Goal: Check status: Check status

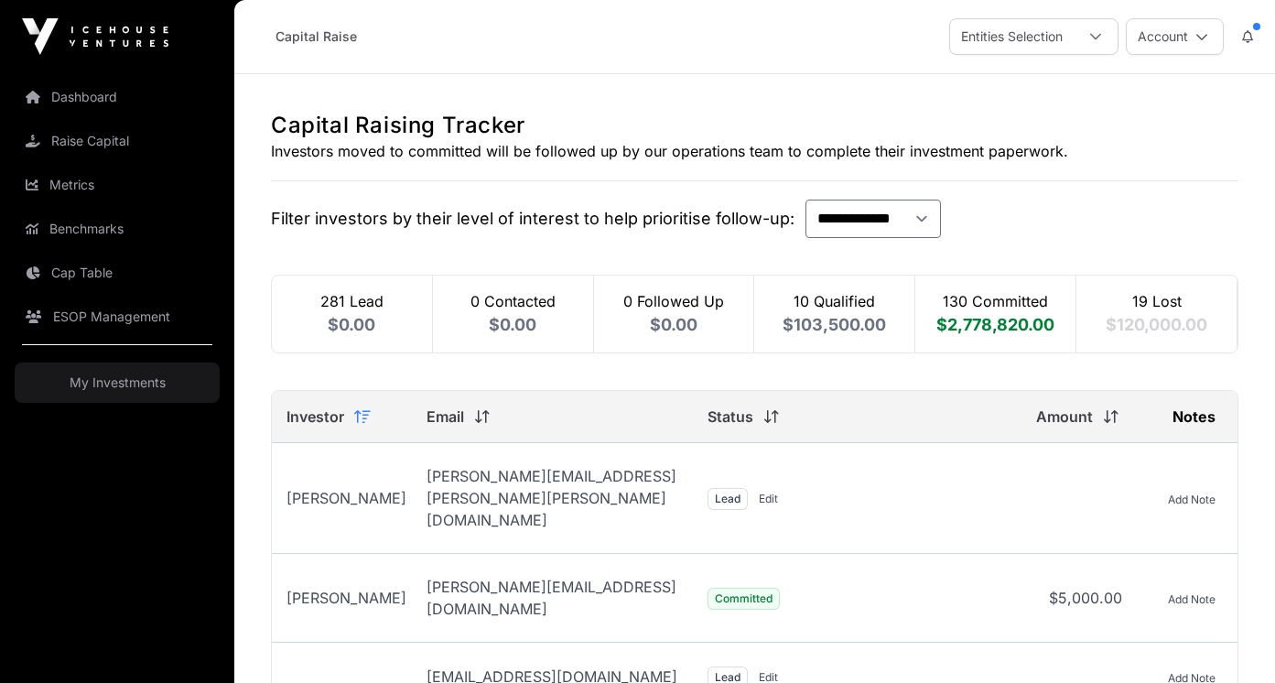
click at [816, 299] on div "10 Qualified $103,500.00" at bounding box center [834, 313] width 161 height 77
select select "*"
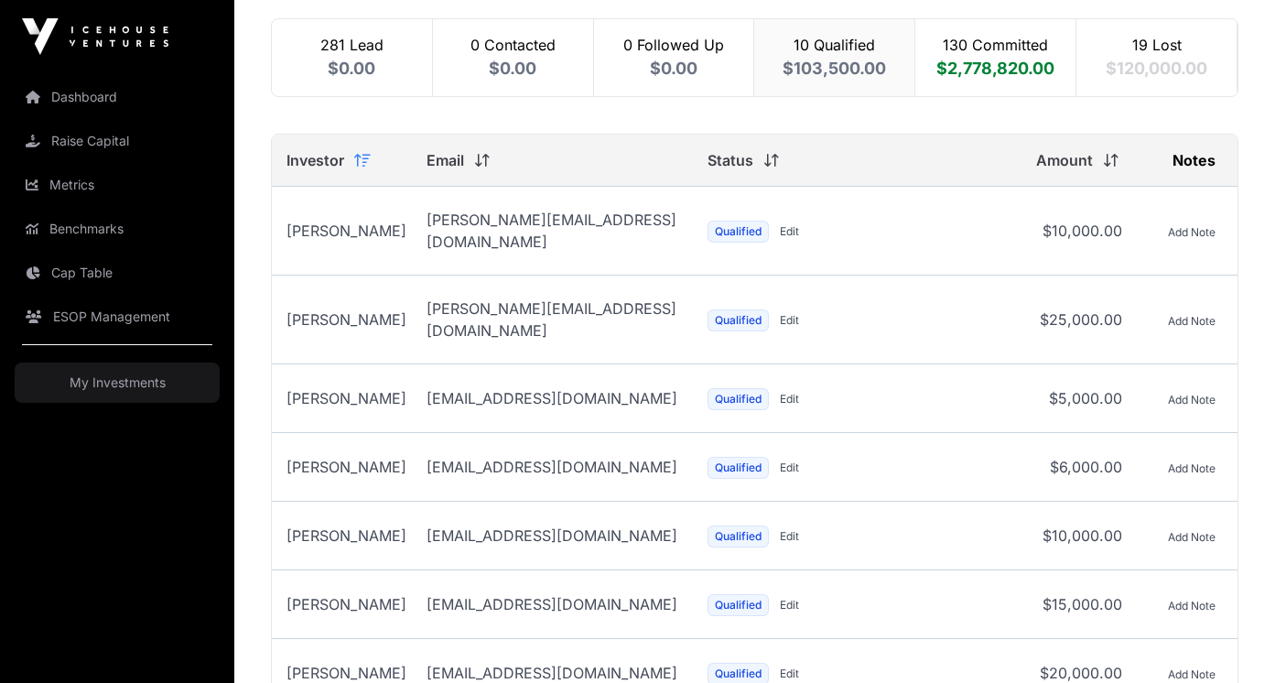
scroll to position [196, 0]
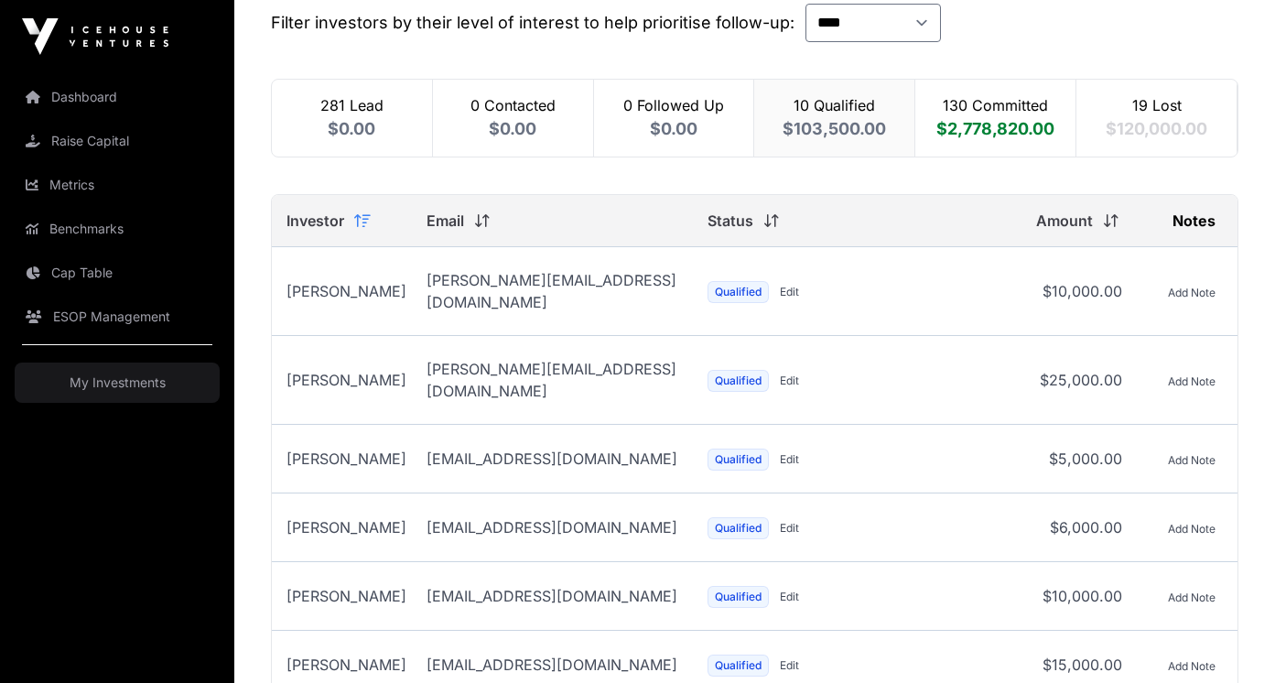
click at [136, 42] on img at bounding box center [95, 36] width 146 height 37
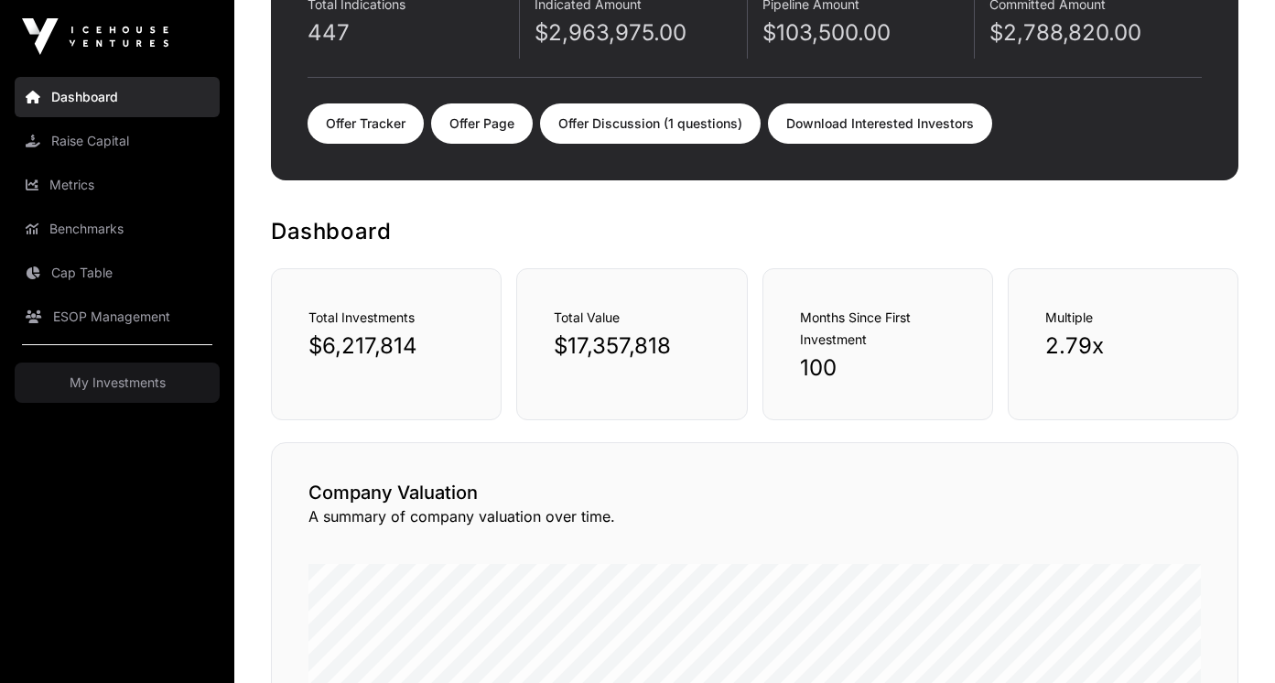
scroll to position [28, 0]
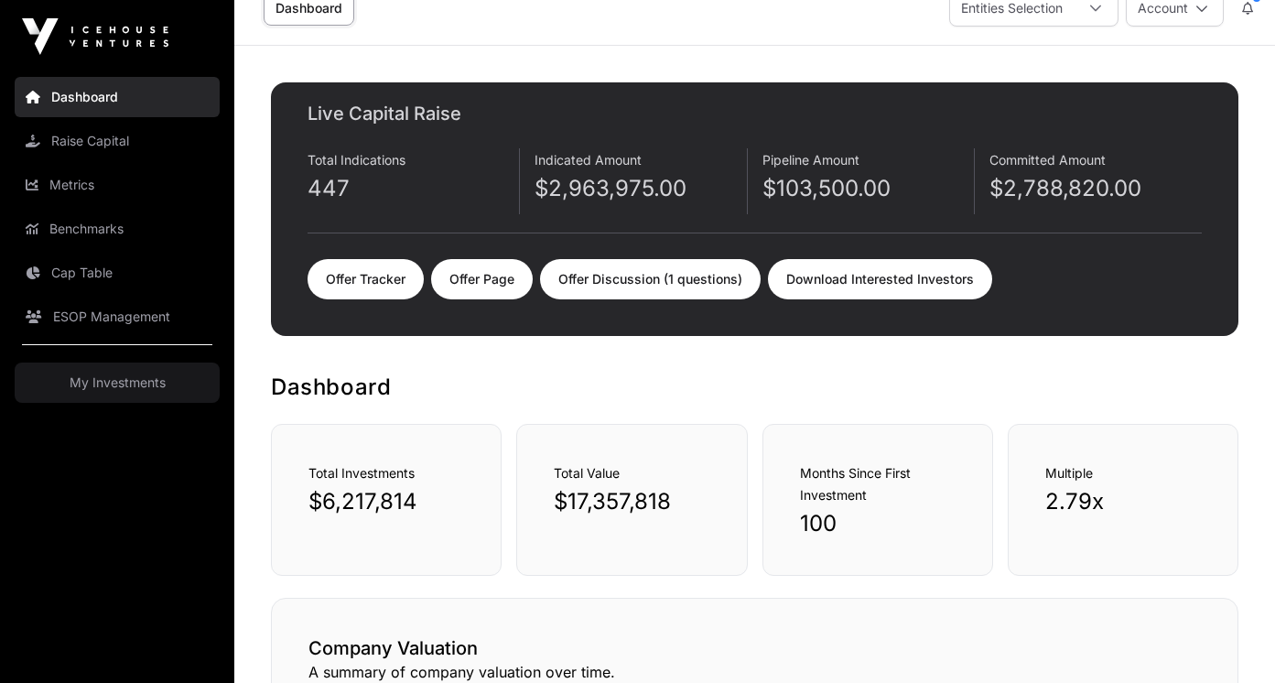
click at [367, 267] on link "Offer Tracker" at bounding box center [366, 279] width 116 height 40
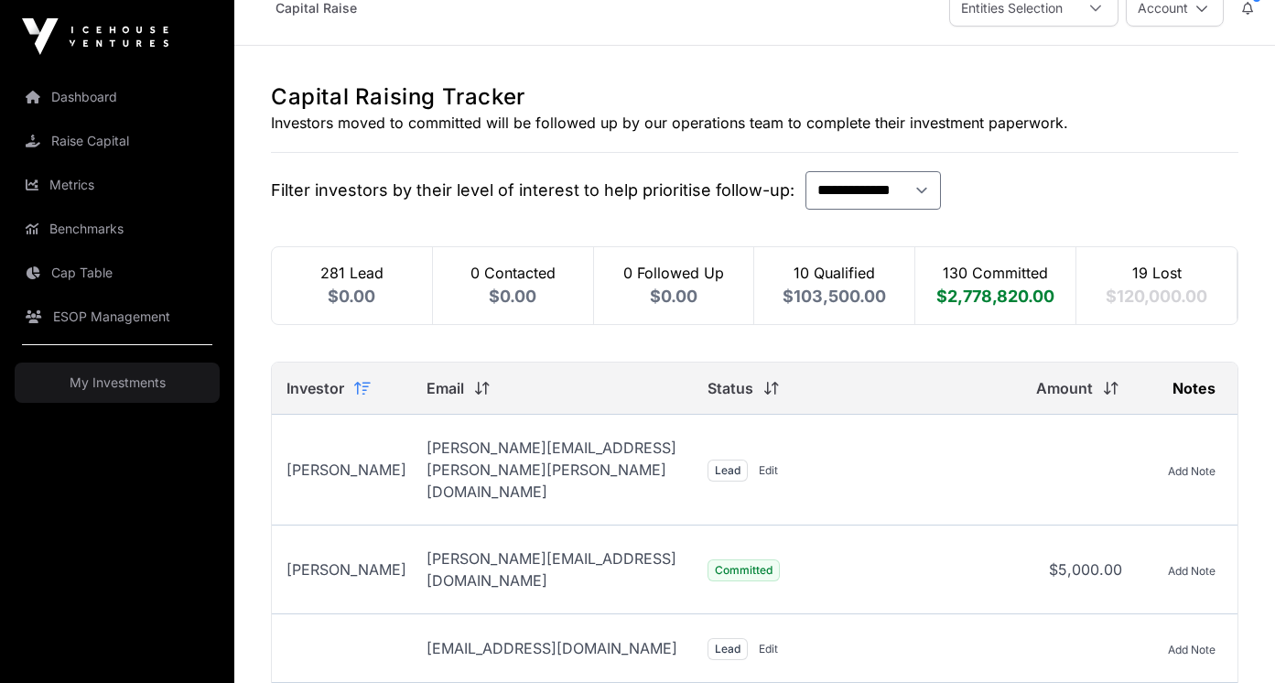
scroll to position [30, 0]
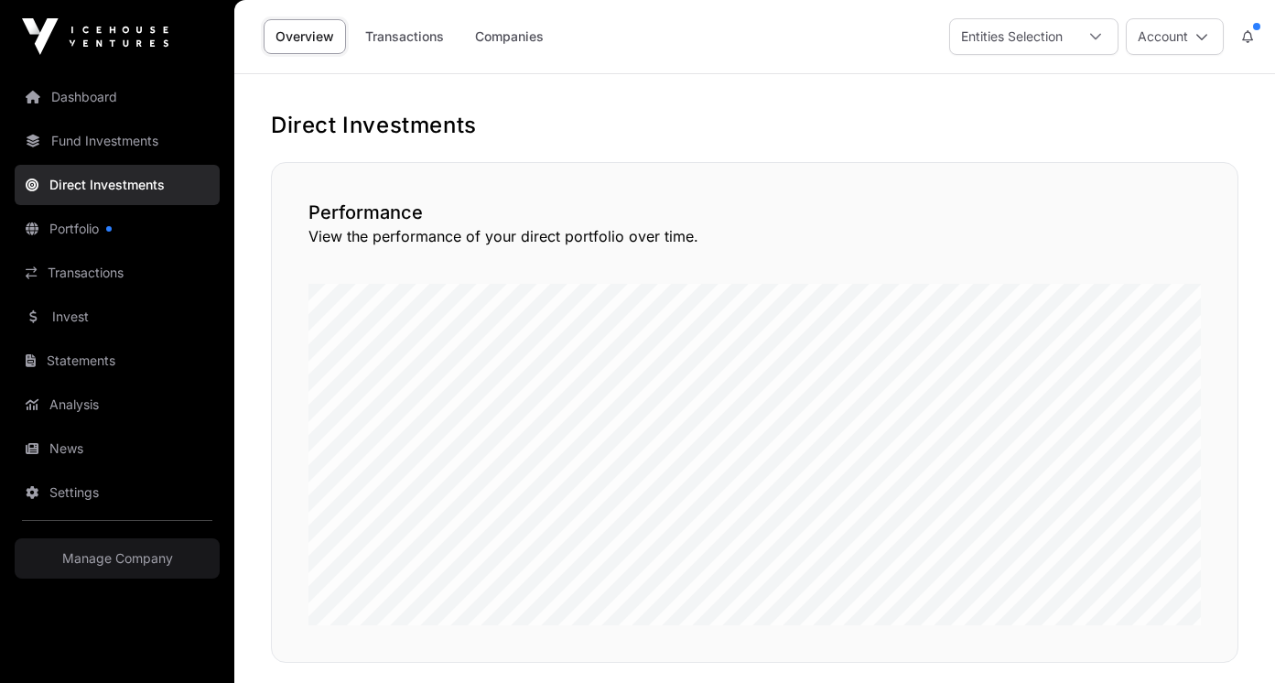
click at [153, 119] on nav "Dashboard Fund Investments Direct Investments Portfolio Transactions Invest Sta…" at bounding box center [117, 370] width 234 height 595
click at [153, 108] on link "Dashboard" at bounding box center [117, 97] width 205 height 40
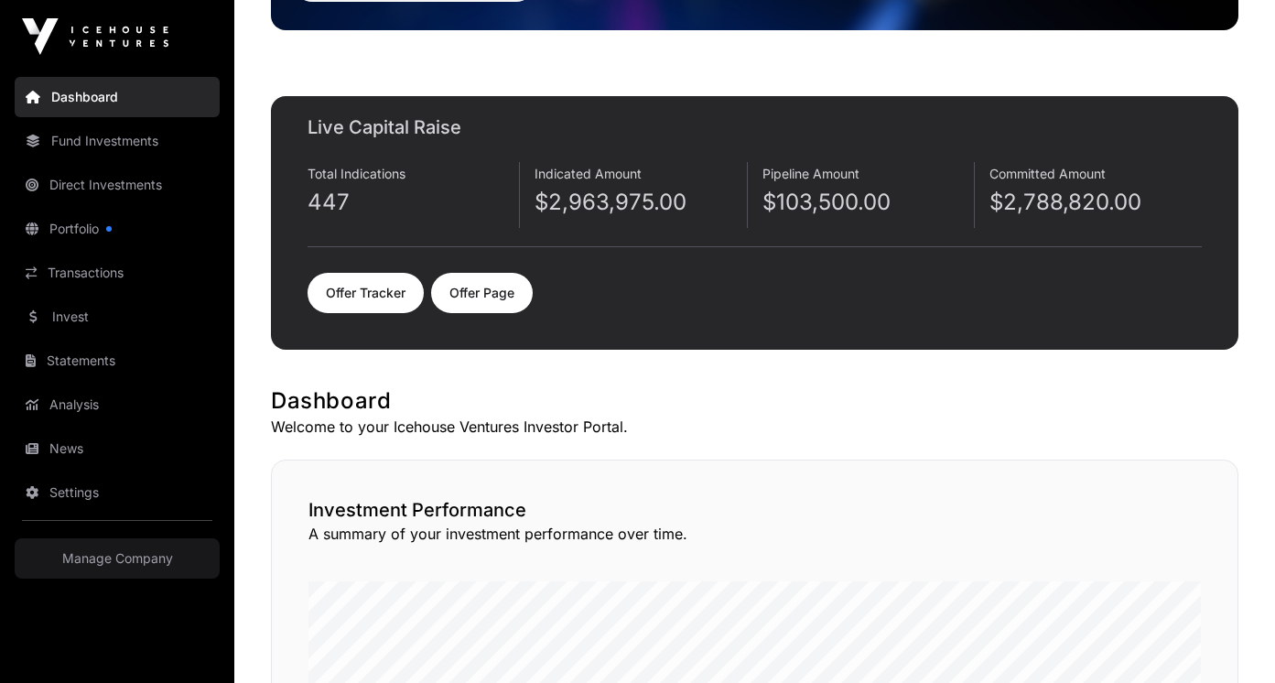
scroll to position [211, 0]
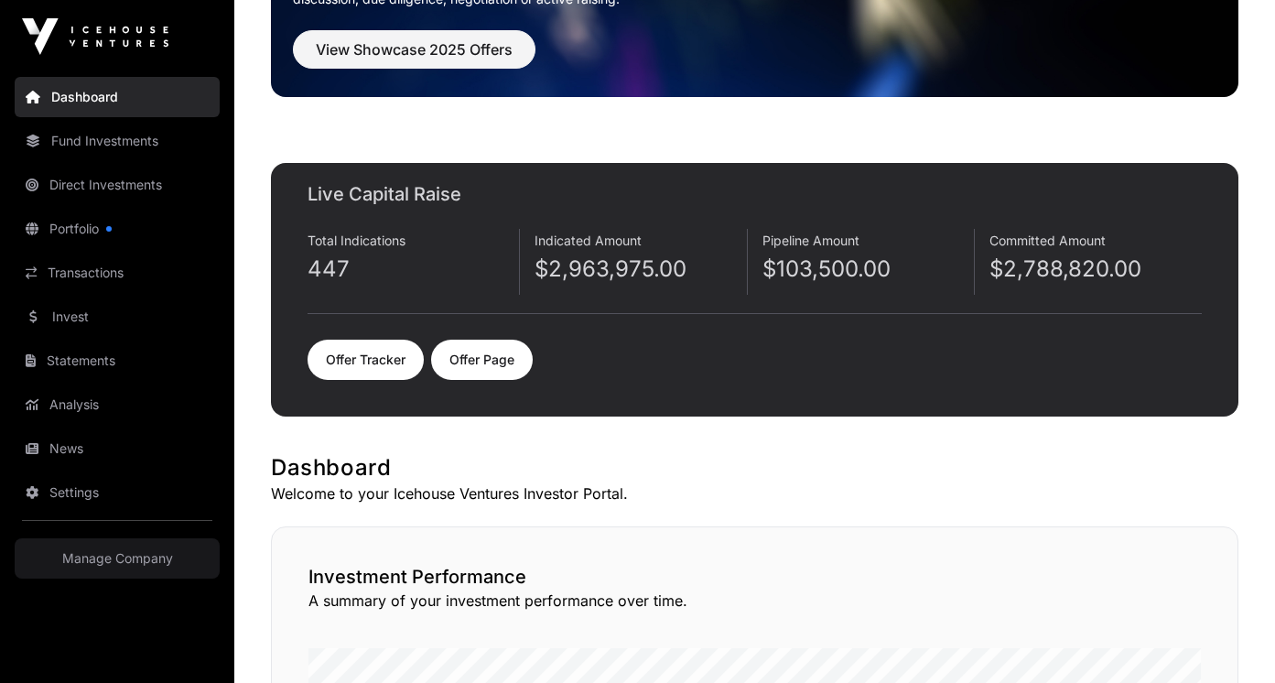
click at [368, 371] on link "Offer Tracker" at bounding box center [366, 360] width 116 height 40
